Goal: Information Seeking & Learning: Learn about a topic

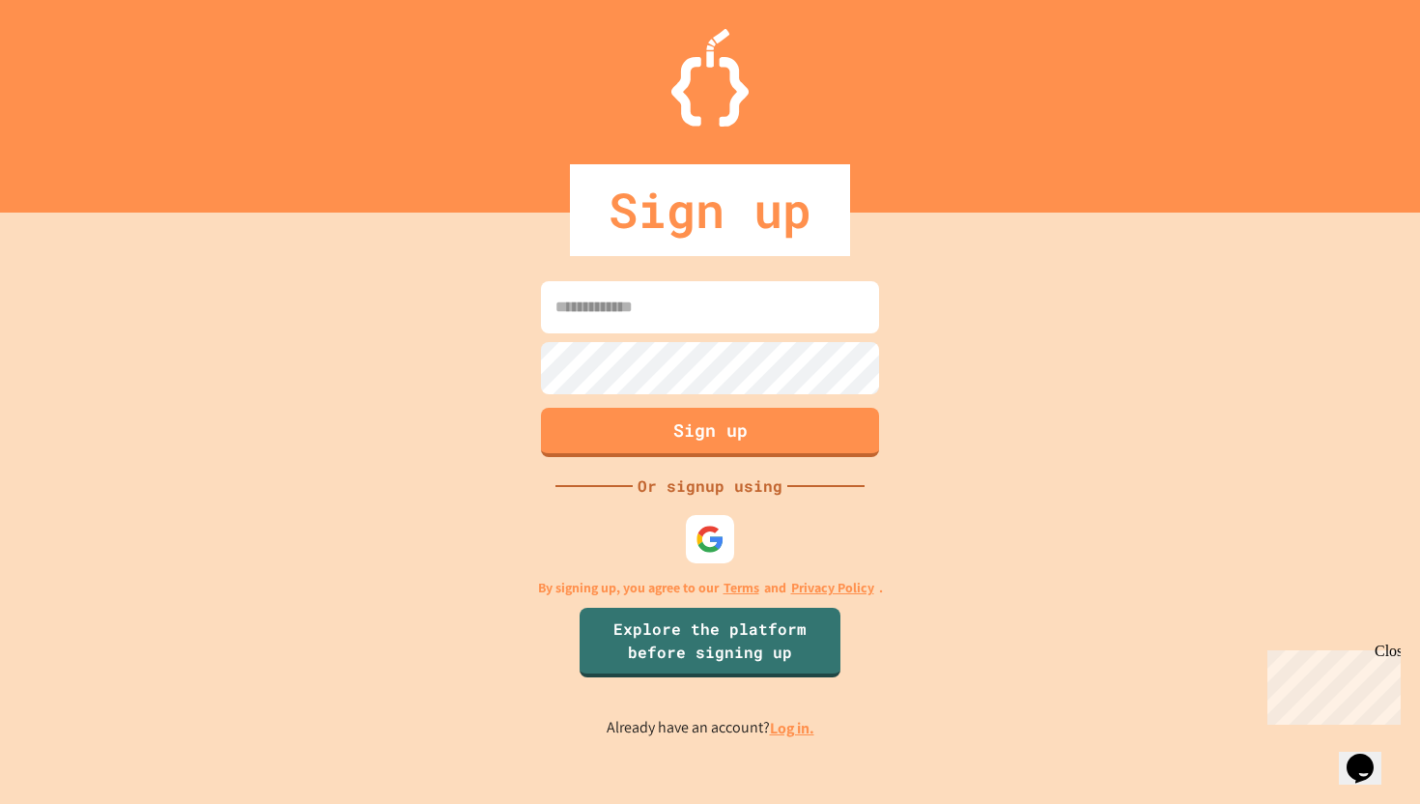
click at [974, 442] on div "Sign up Or signup using By signing up, you agree to our Terms and Privacy Polic…" at bounding box center [710, 508] width 1420 height 591
click at [1388, 647] on div "Close" at bounding box center [1387, 654] width 24 height 24
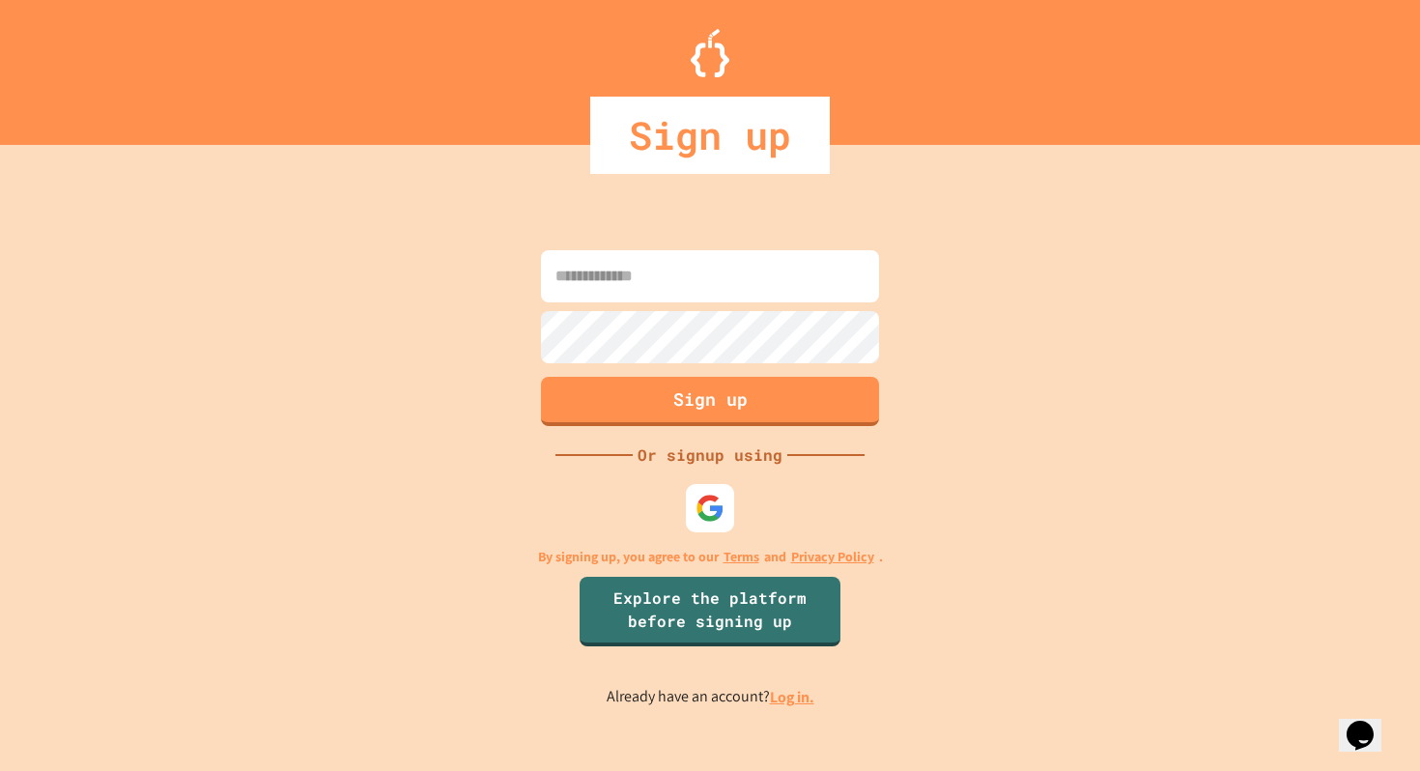
click at [626, 273] on input at bounding box center [710, 276] width 338 height 52
type input "**********"
click at [716, 512] on img at bounding box center [710, 508] width 31 height 31
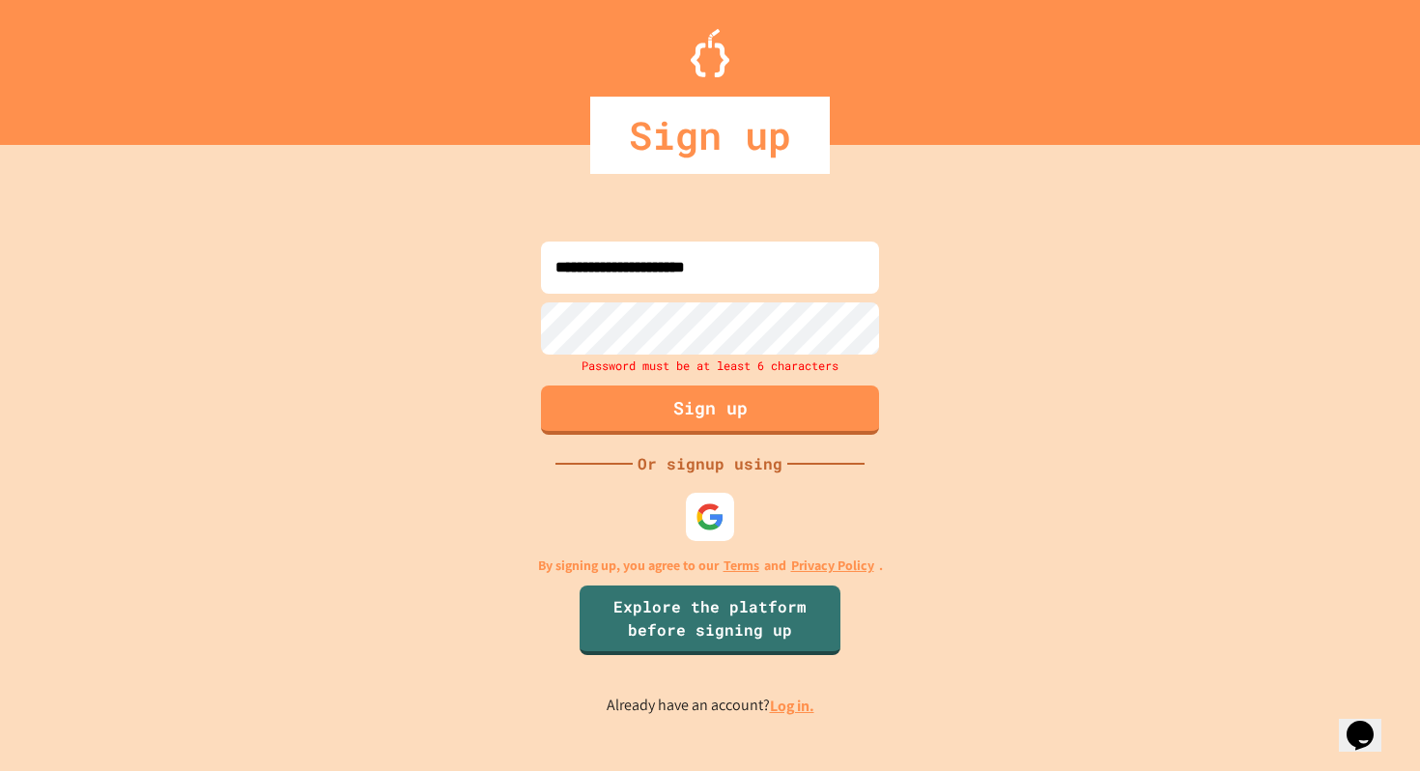
click at [431, 406] on div "**********" at bounding box center [710, 477] width 1420 height 587
click at [445, 355] on div "**********" at bounding box center [710, 477] width 1420 height 587
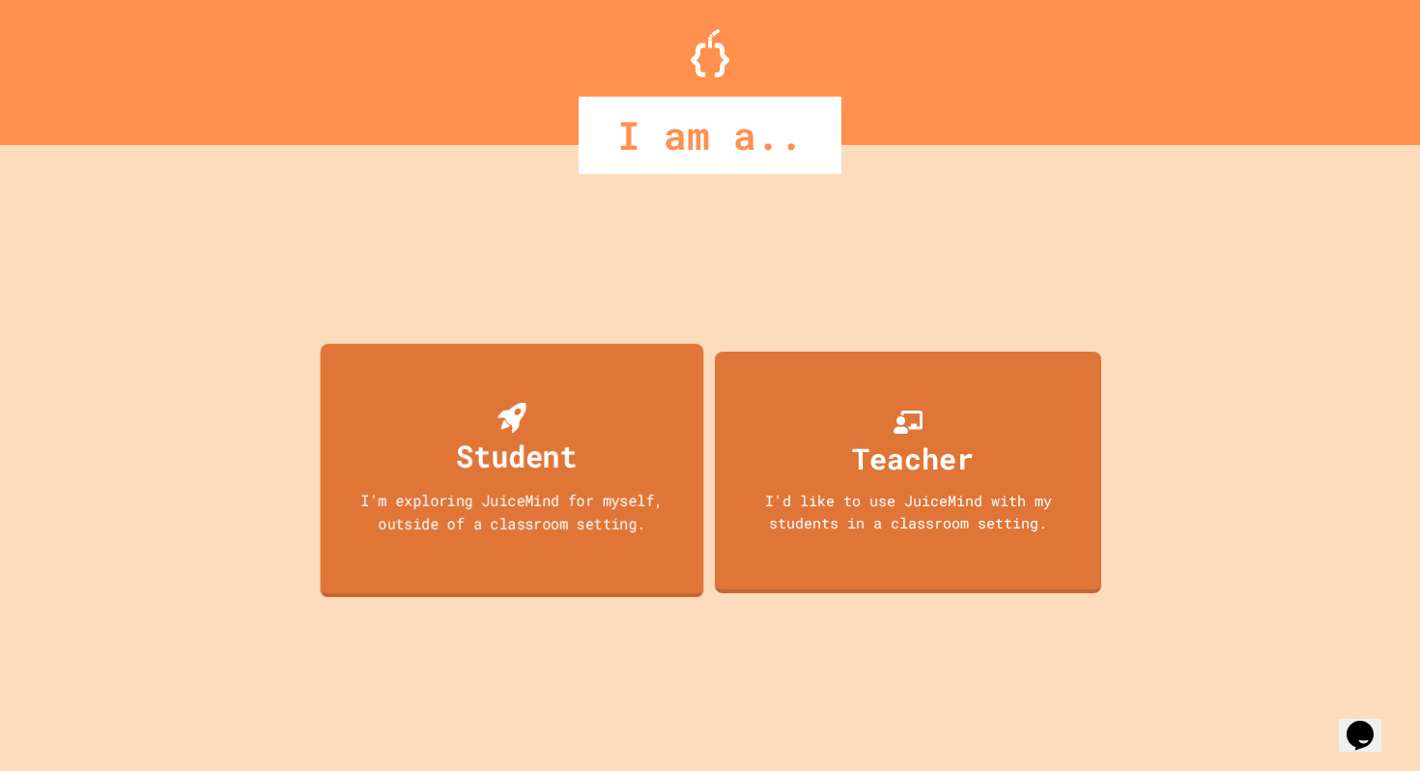
click at [630, 458] on div "Student I'm exploring JuiceMind for myself, outside of a classroom setting." at bounding box center [513, 471] width 384 height 254
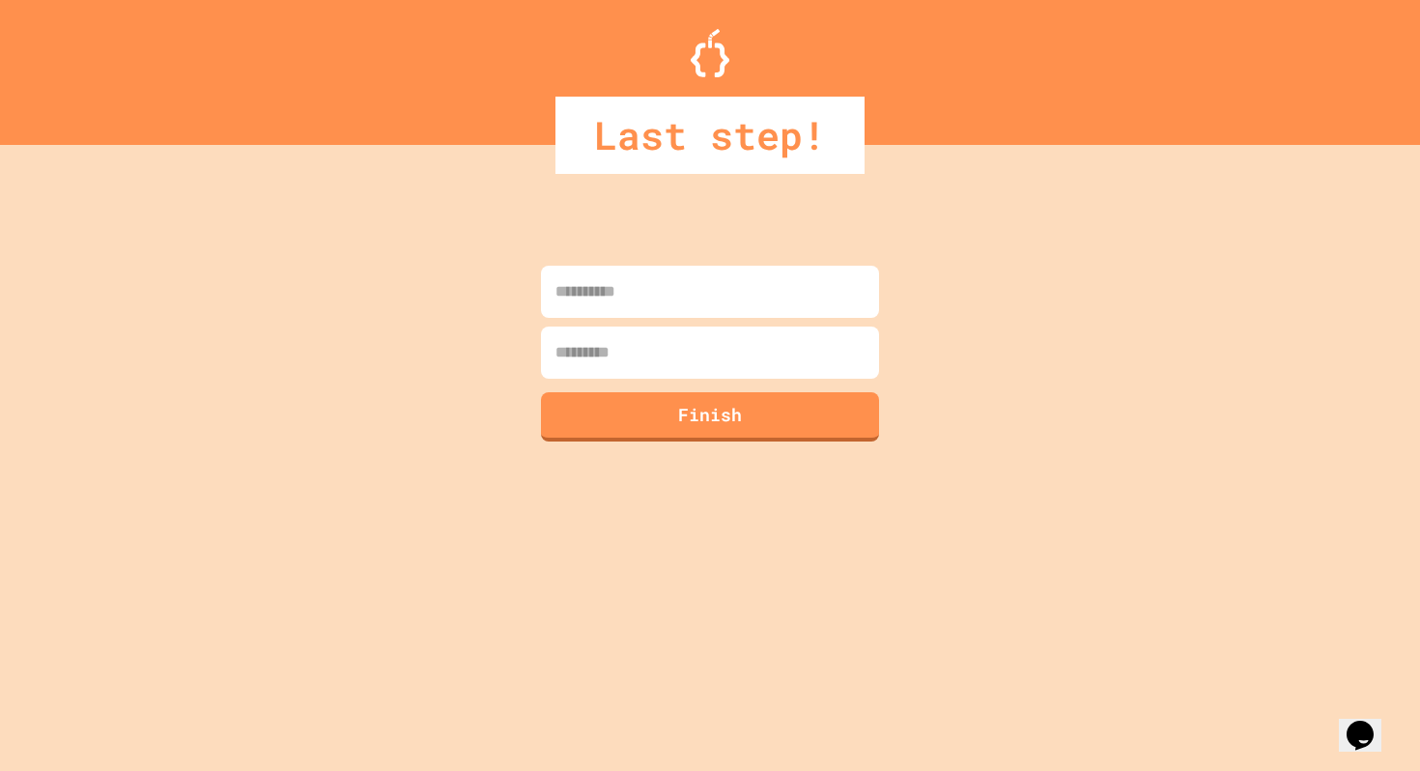
click at [636, 279] on input at bounding box center [710, 292] width 338 height 52
type input "****"
type input "*******"
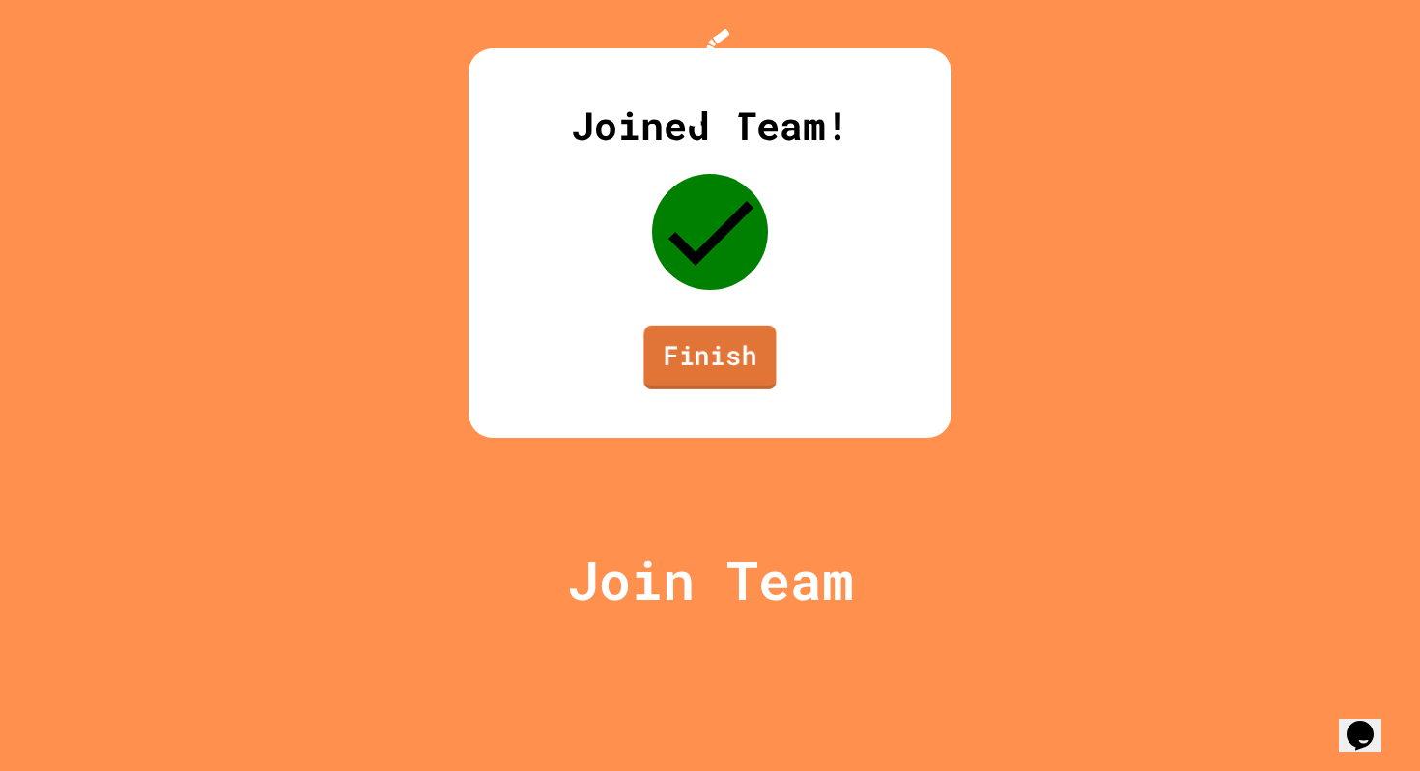
click at [727, 389] on link "Finish" at bounding box center [709, 358] width 132 height 64
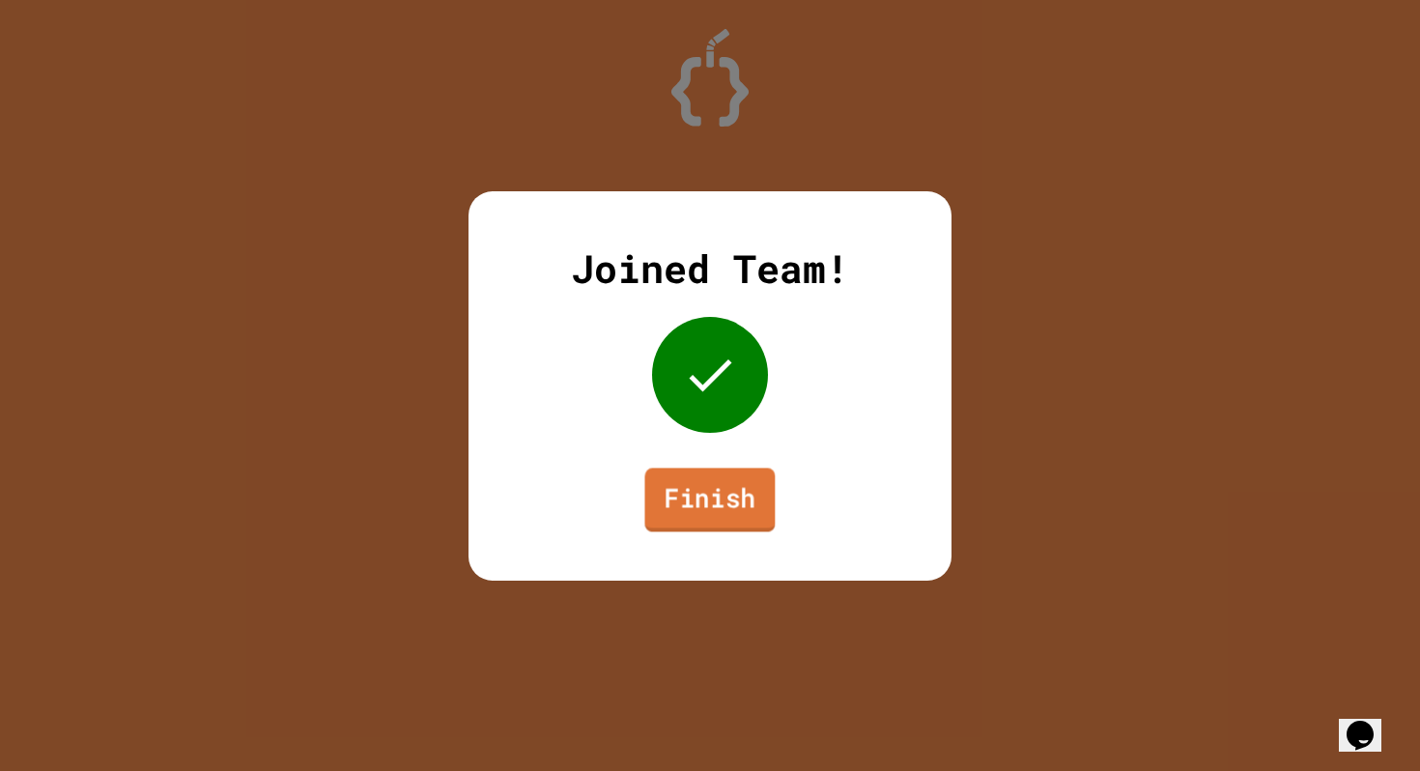
click at [712, 506] on link "Finish" at bounding box center [709, 500] width 130 height 64
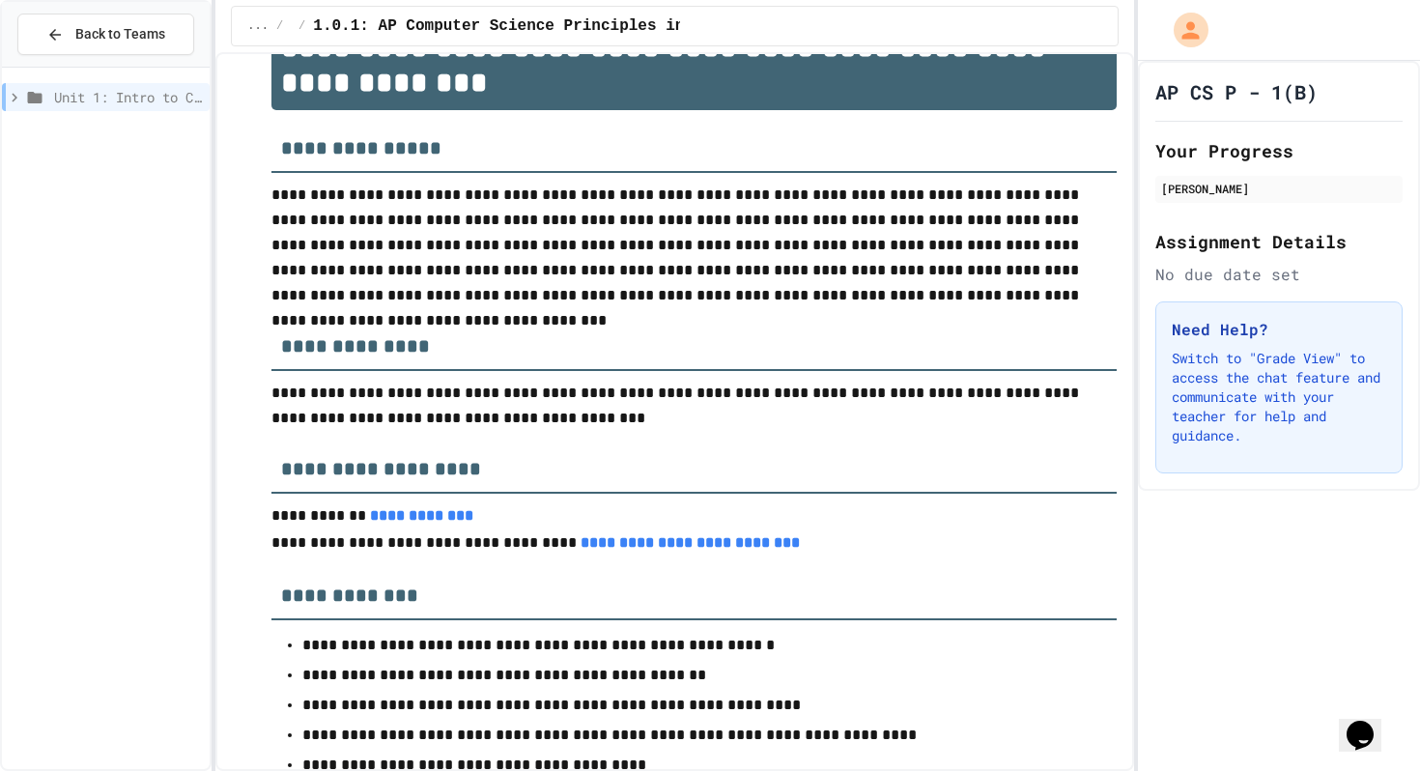
scroll to position [70, 0]
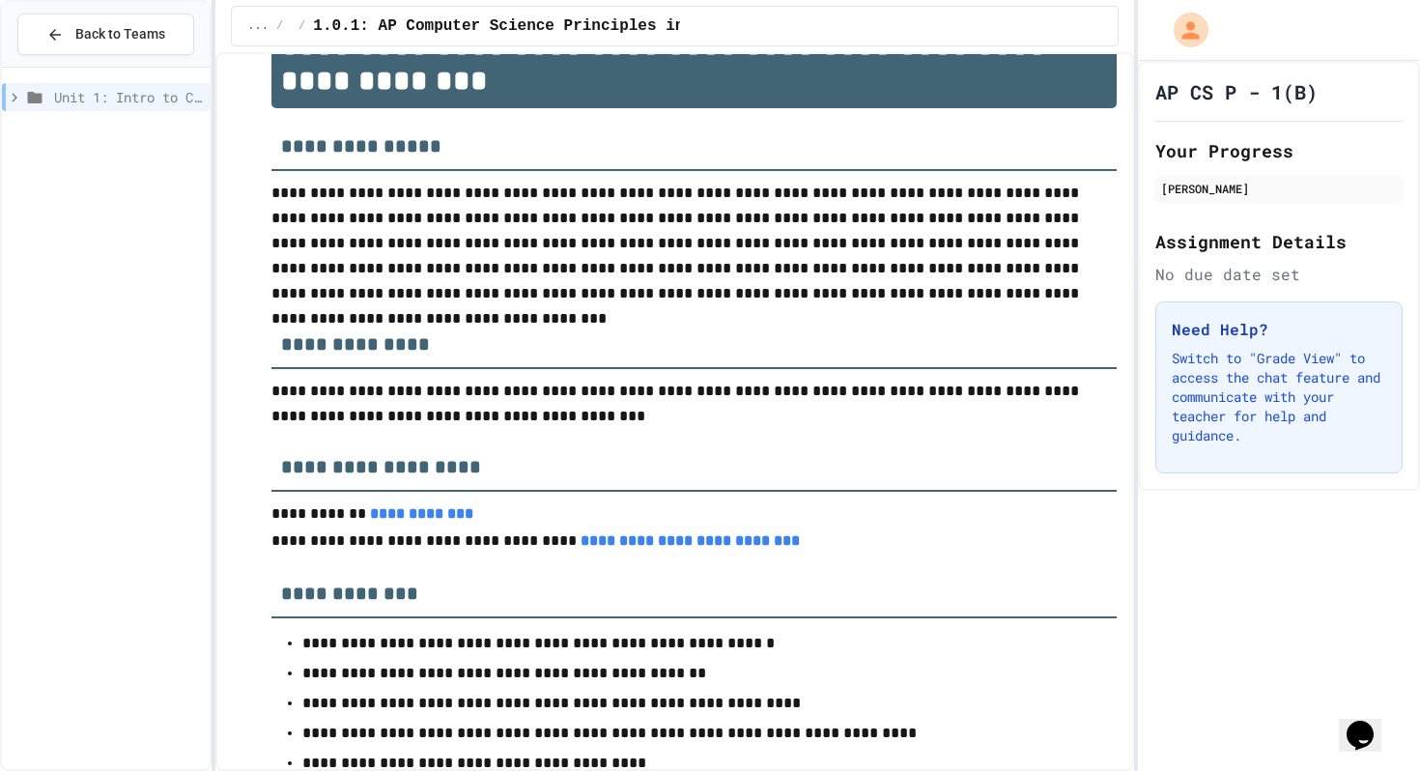
click at [159, 95] on span "Unit 1: Intro to Computer Science" at bounding box center [128, 97] width 148 height 20
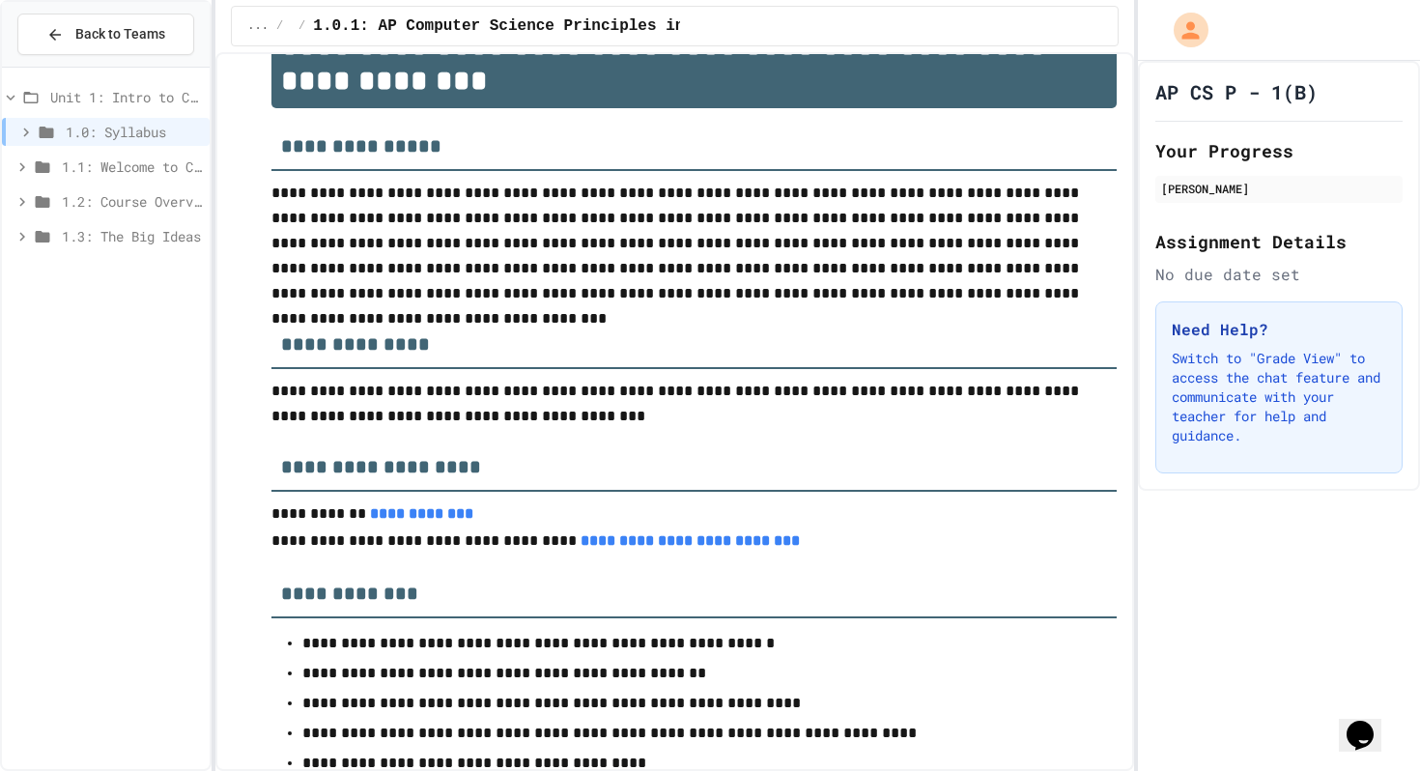
click at [138, 164] on span "1.1: Welcome to Computer Science" at bounding box center [132, 167] width 140 height 20
click at [133, 194] on span "1.1.1: What is Computer Science?" at bounding box center [136, 201] width 130 height 20
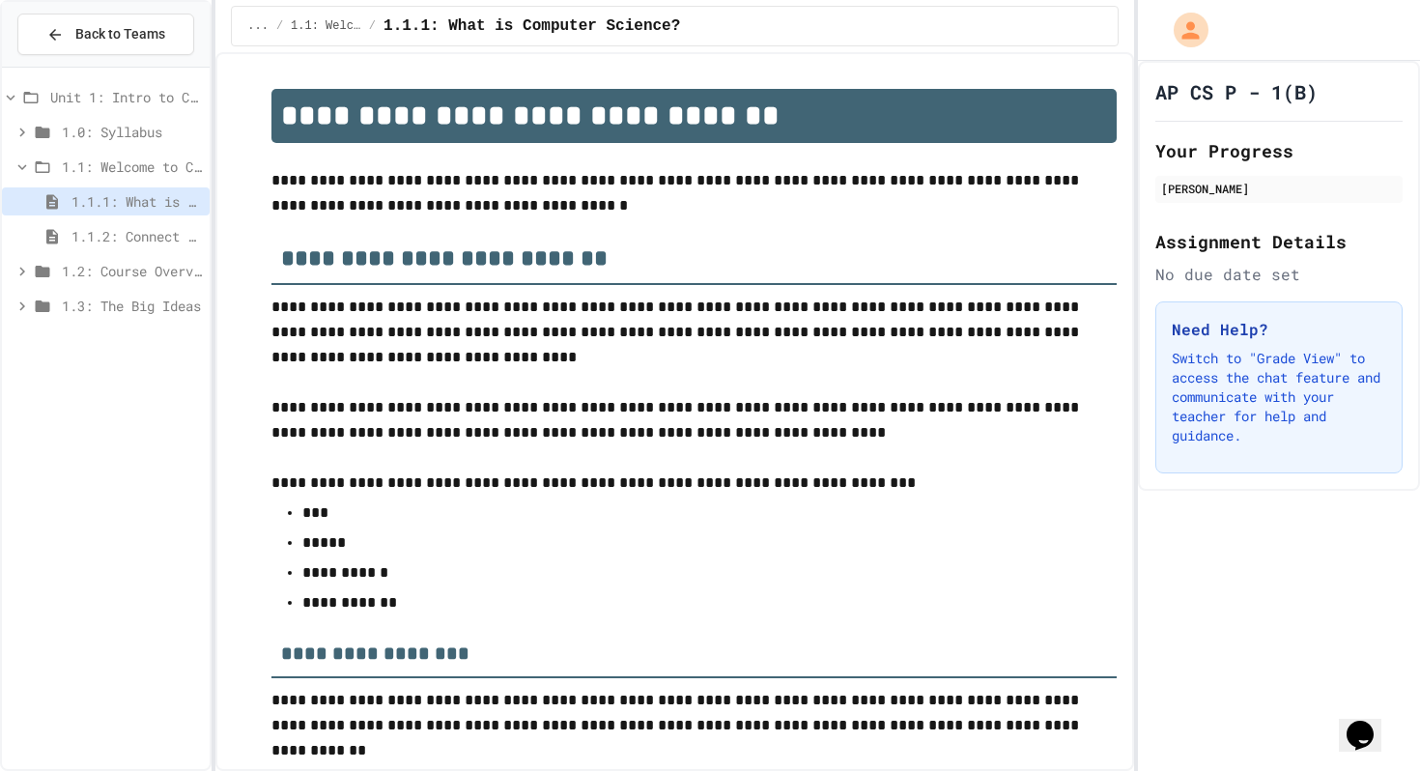
scroll to position [3035, 0]
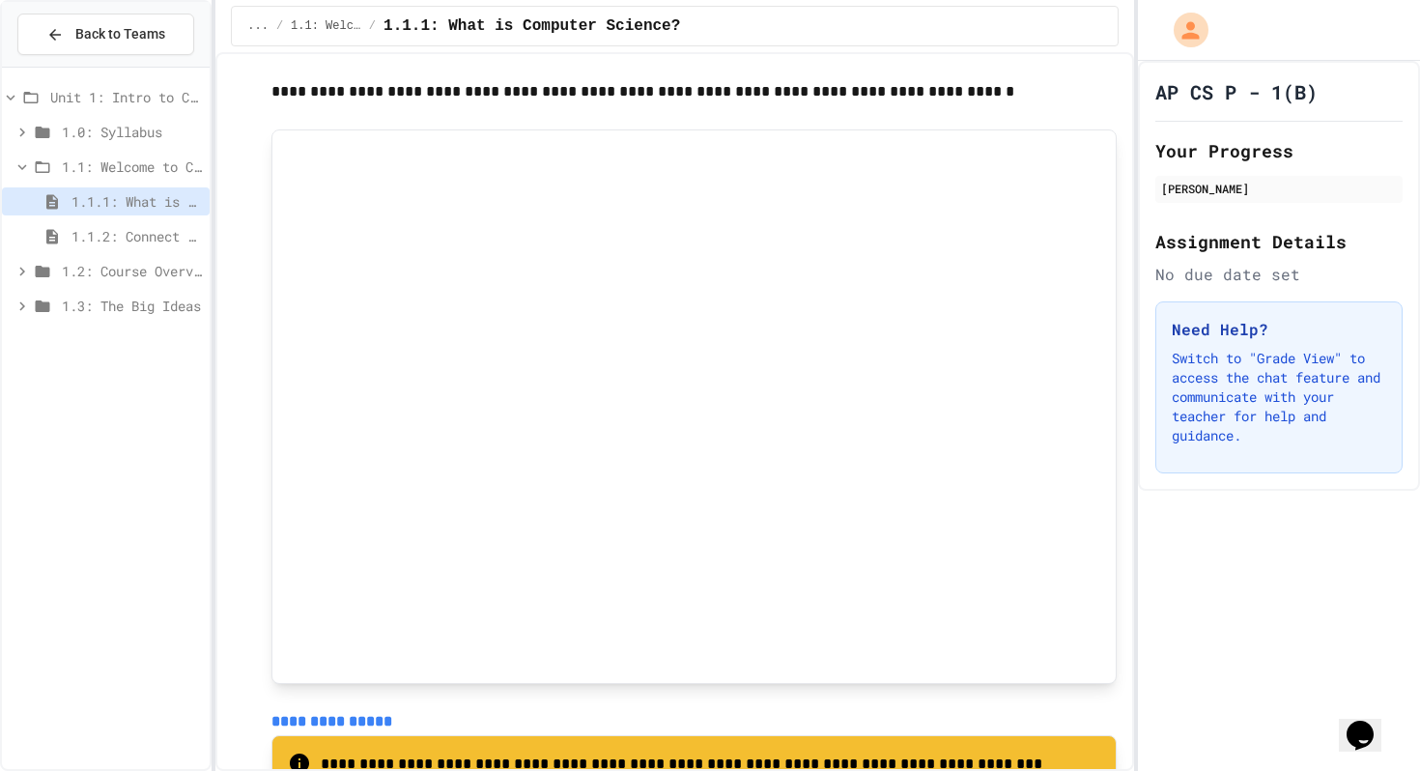
click at [128, 172] on span "1.1: Welcome to Computer Science" at bounding box center [132, 167] width 140 height 20
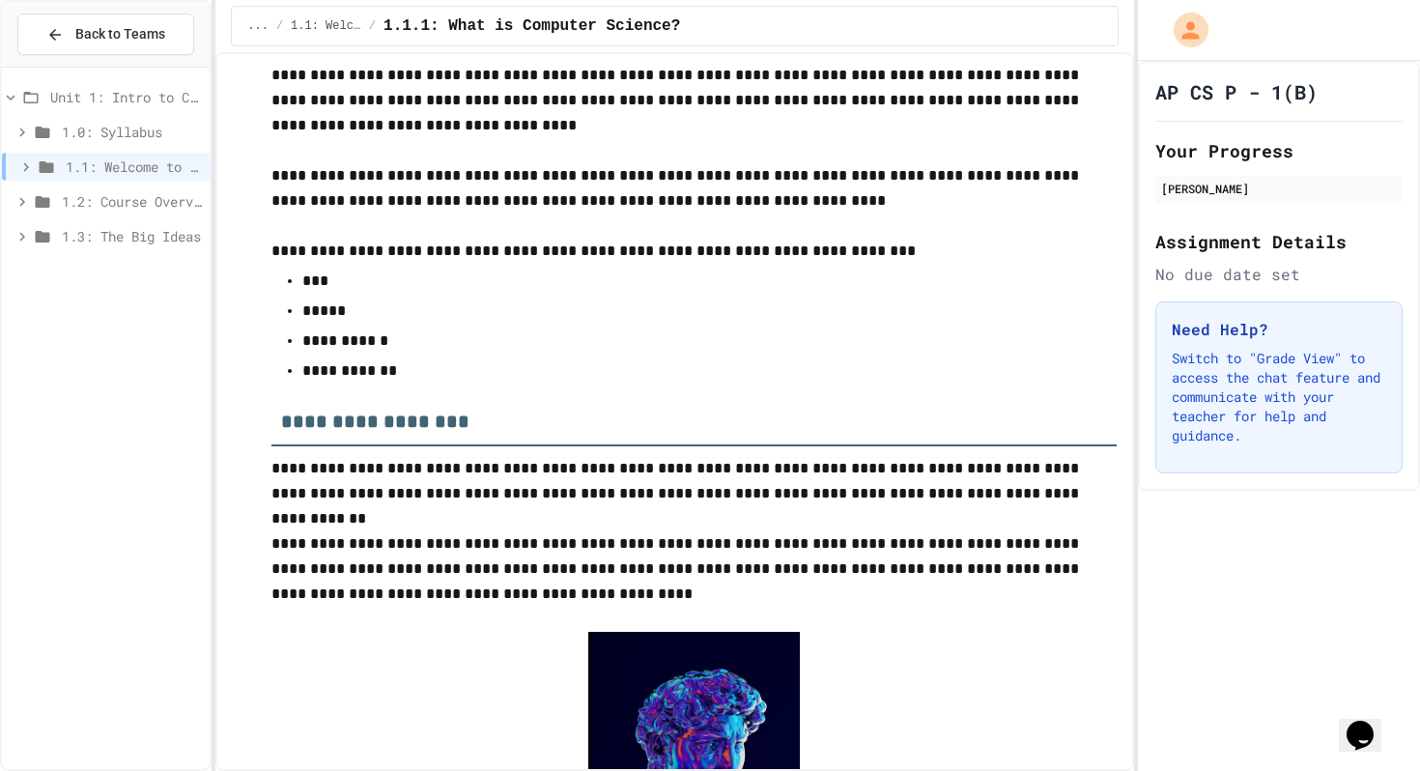
scroll to position [0, 0]
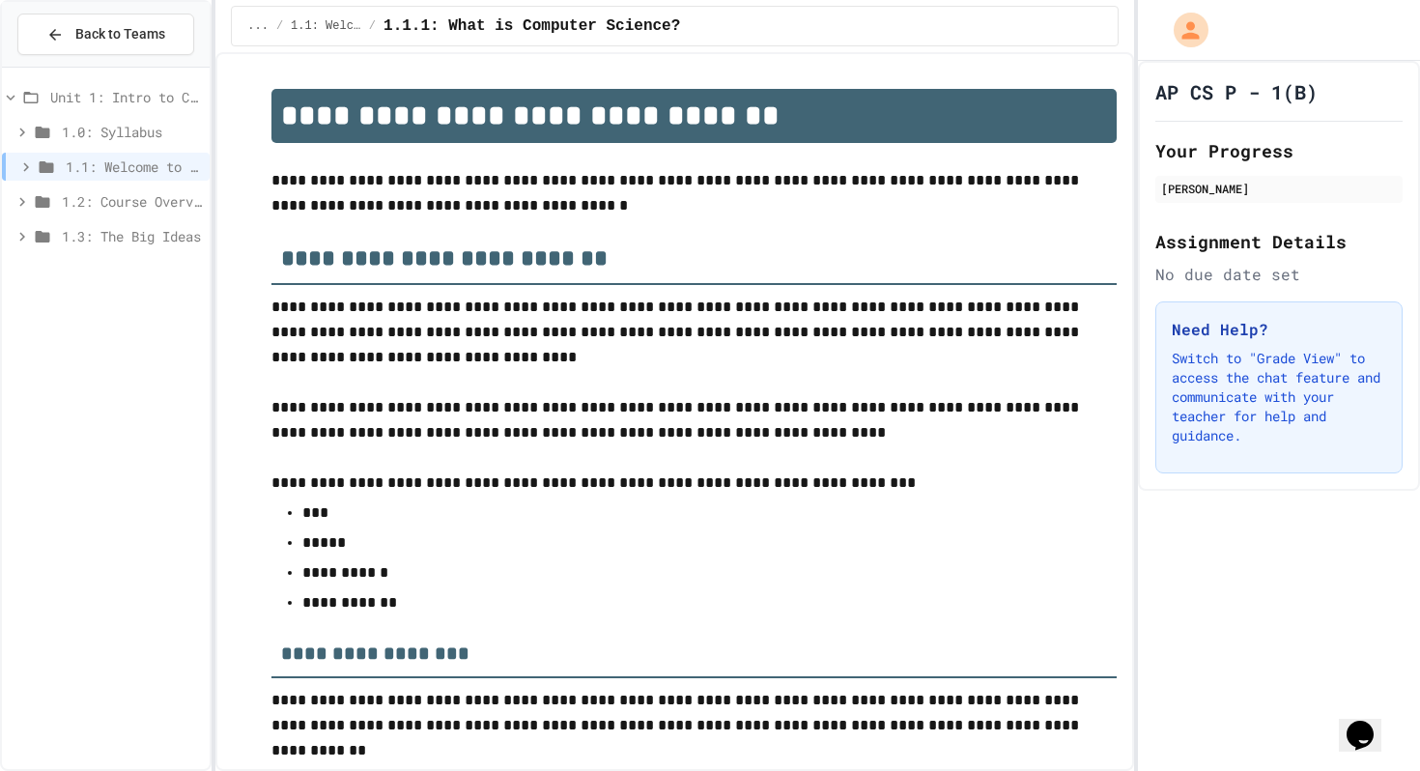
click at [87, 95] on span "Unit 1: Intro to Computer Science" at bounding box center [126, 97] width 152 height 20
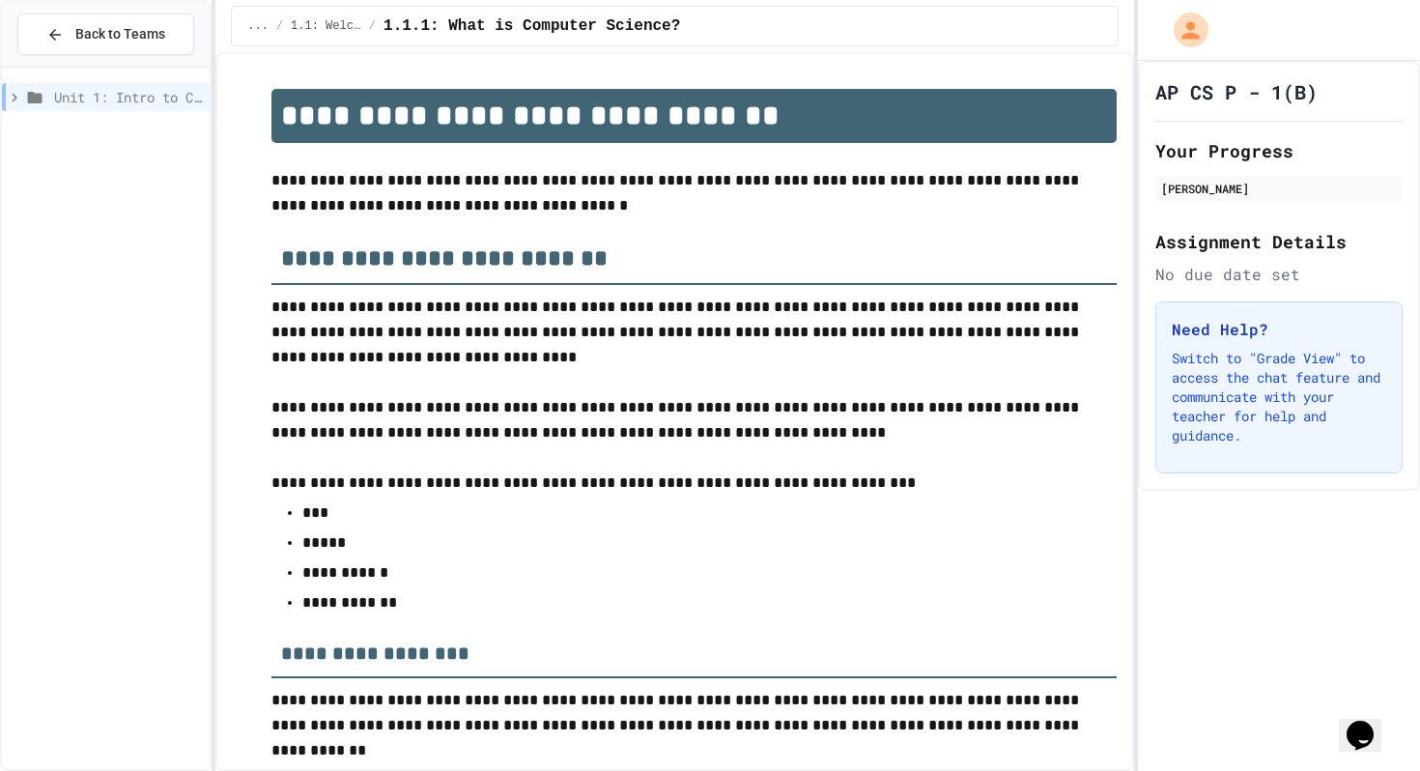
click at [15, 94] on icon at bounding box center [14, 97] width 17 height 17
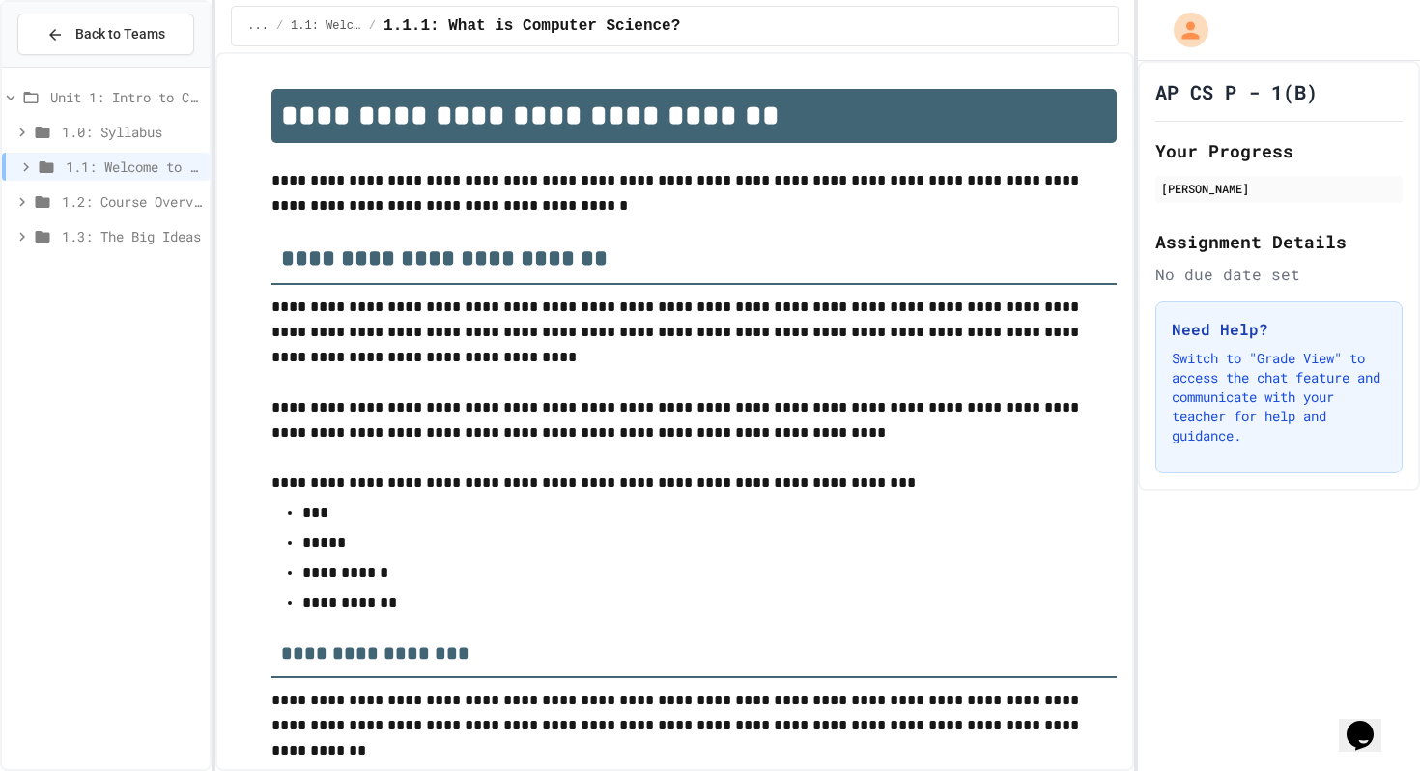
click at [23, 239] on icon at bounding box center [22, 236] width 17 height 17
click at [23, 204] on icon at bounding box center [22, 201] width 17 height 17
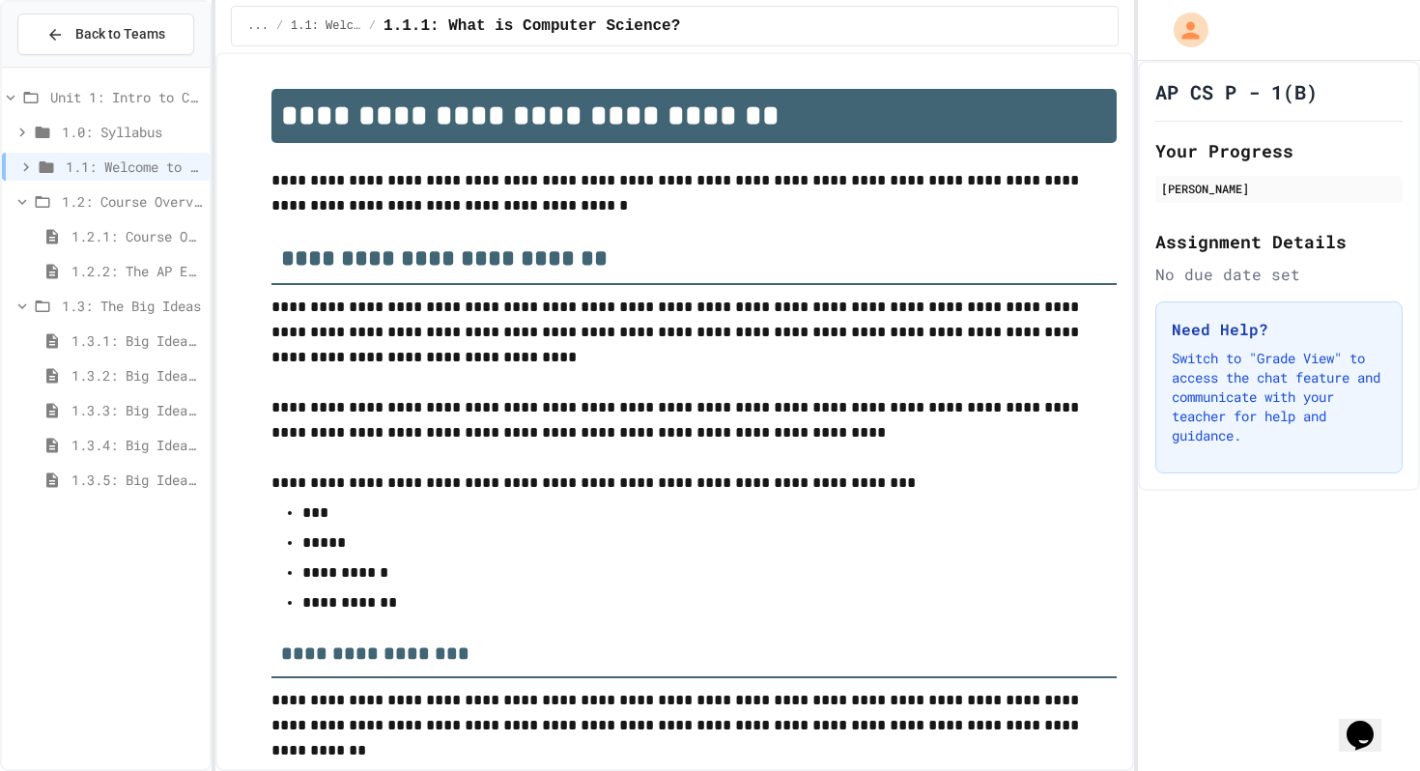
click at [26, 131] on icon at bounding box center [22, 132] width 17 height 17
click at [78, 577] on div "Unit 1: Intro to Computer Science 1.0: Syllabus 1.0.1: AP Computer Science Prin…" at bounding box center [106, 418] width 208 height 686
click at [29, 203] on icon at bounding box center [25, 201] width 17 height 17
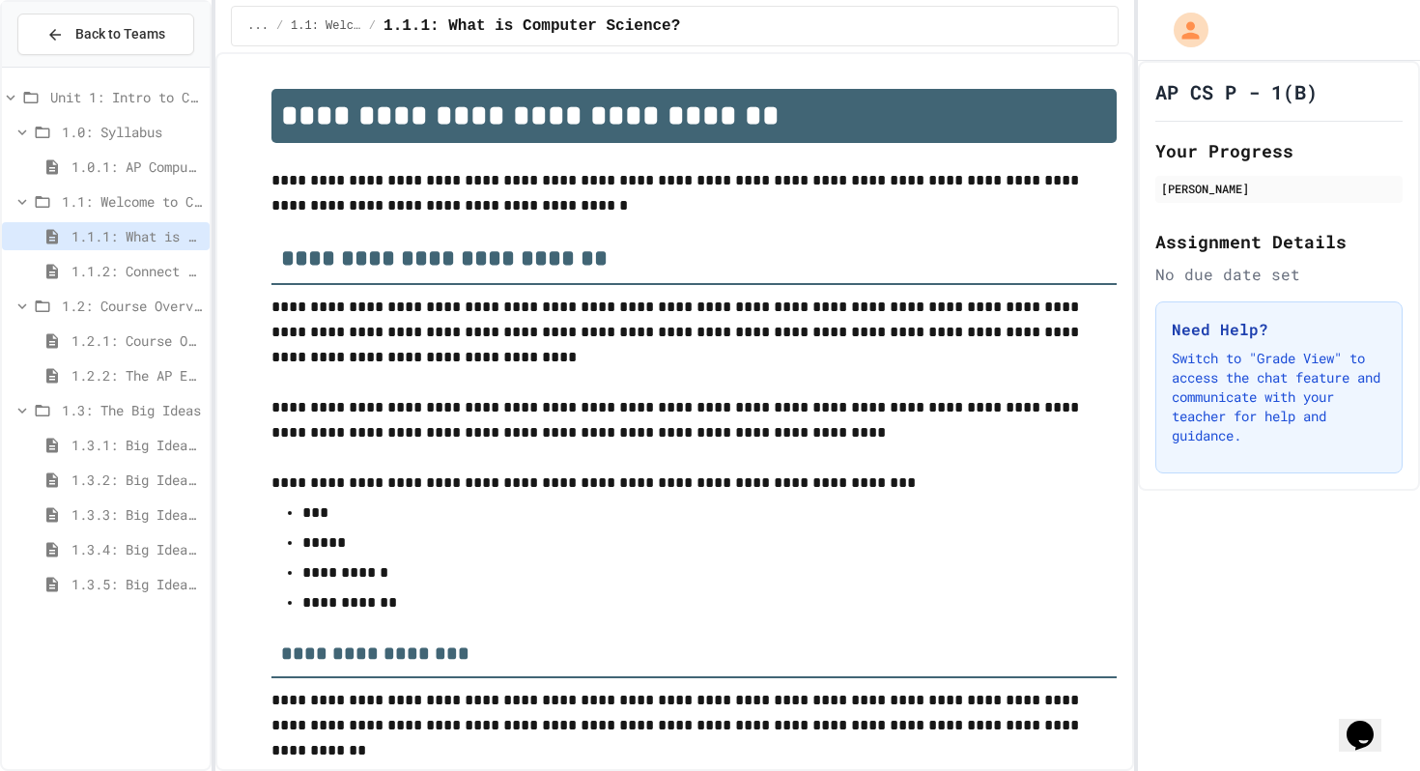
click at [114, 665] on div "Unit 1: Intro to Computer Science 1.0: Syllabus 1.0.1: AP Computer Science Prin…" at bounding box center [106, 418] width 208 height 686
click at [110, 154] on div "1.0.1: AP Computer Science Principles in Python Course Syllabus" at bounding box center [106, 167] width 208 height 28
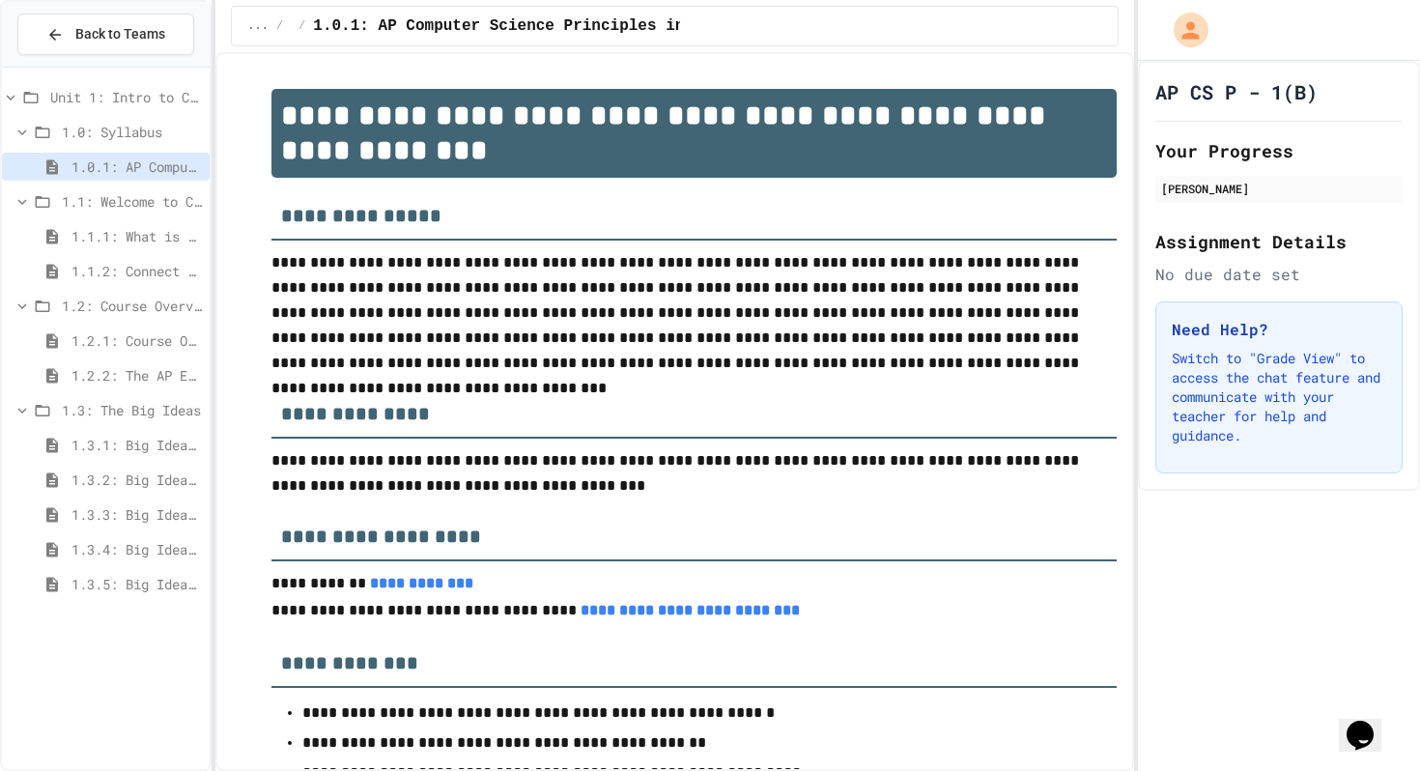
click at [131, 130] on span "1.0: Syllabus" at bounding box center [132, 132] width 140 height 20
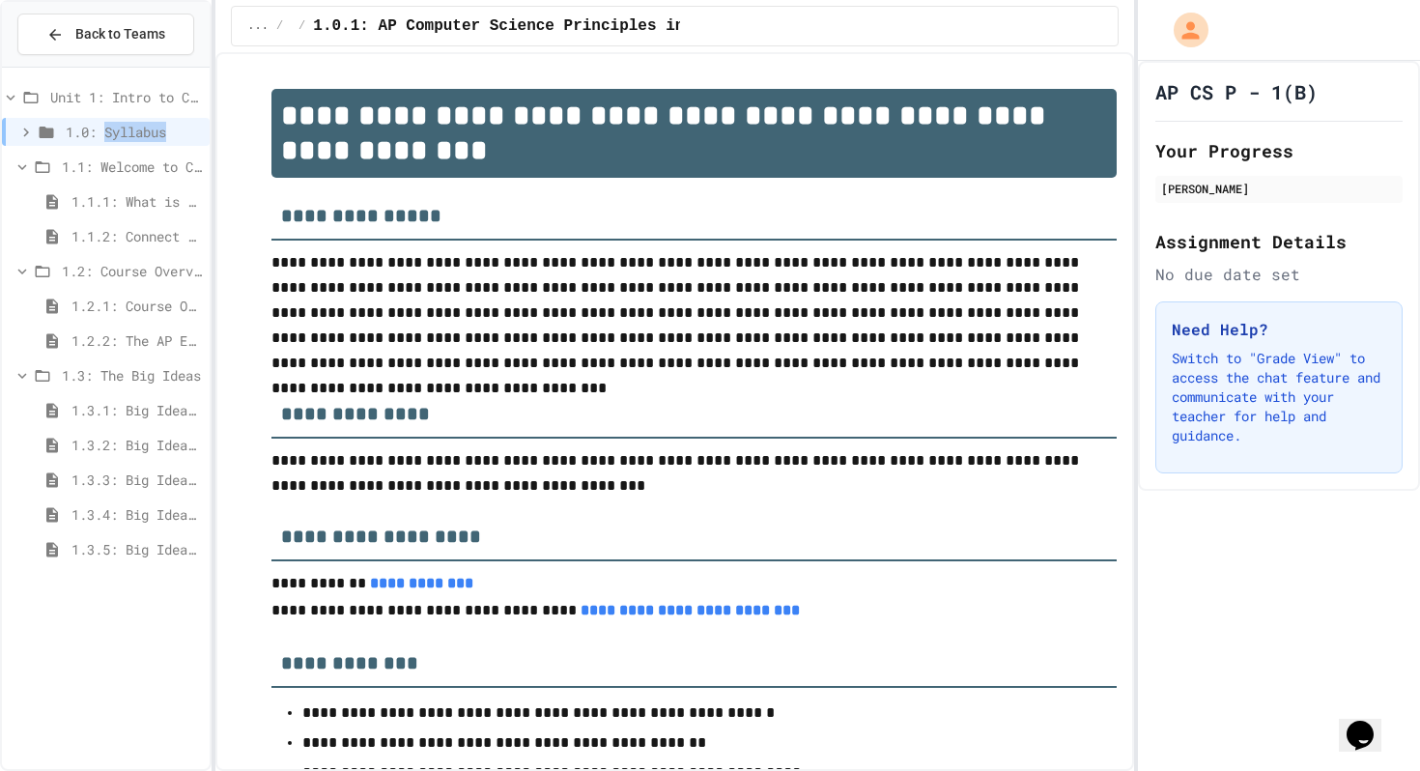
click at [131, 130] on span "1.0: Syllabus" at bounding box center [134, 132] width 136 height 20
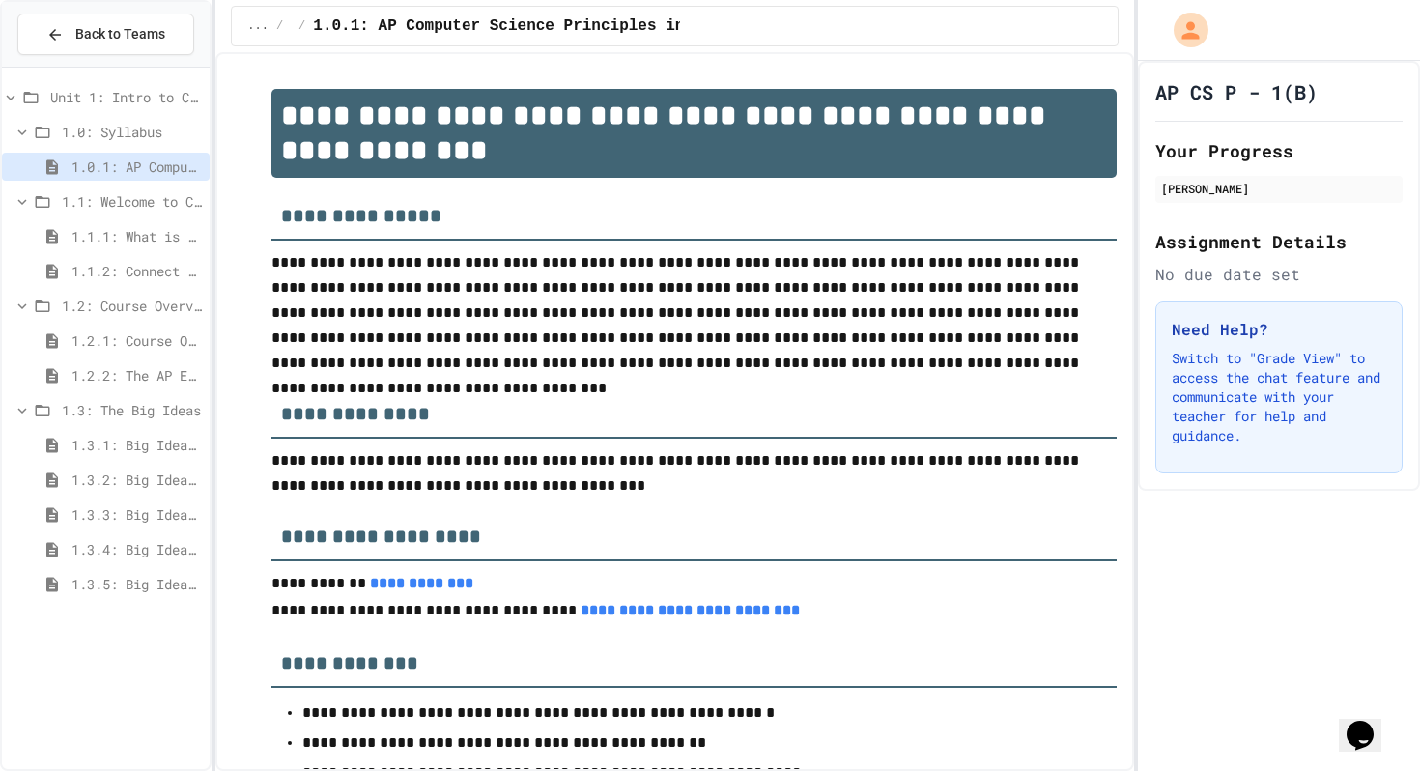
click at [131, 160] on span "1.0.1: AP Computer Science Principles in Python Course Syllabus" at bounding box center [136, 167] width 130 height 20
